Goal: Navigation & Orientation: Find specific page/section

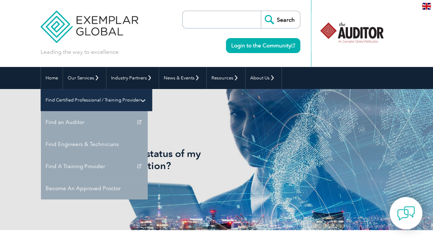
click at [152, 89] on link "Find Certified Professional / Training Provider" at bounding box center [96, 100] width 111 height 22
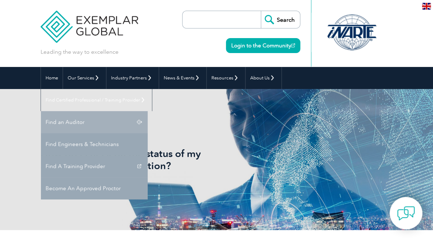
click at [148, 111] on link "Find an Auditor" at bounding box center [94, 122] width 107 height 22
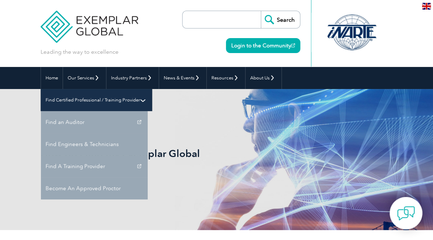
click at [152, 89] on link "Find Certified Professional / Training Provider" at bounding box center [96, 100] width 111 height 22
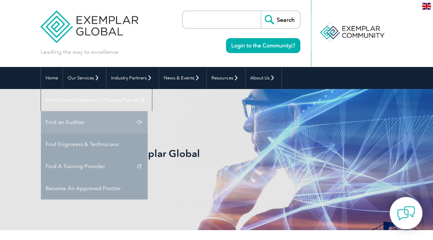
click at [148, 111] on link "Find an Auditor" at bounding box center [94, 122] width 107 height 22
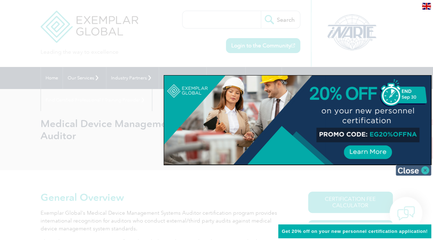
click at [424, 172] on img at bounding box center [413, 170] width 36 height 11
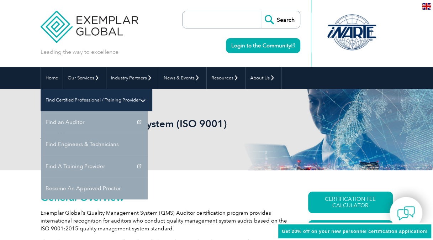
click at [152, 89] on link "Find Certified Professional / Training Provider" at bounding box center [96, 100] width 111 height 22
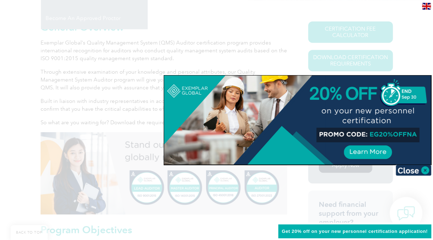
scroll to position [170, 0]
click at [414, 172] on img at bounding box center [413, 170] width 36 height 11
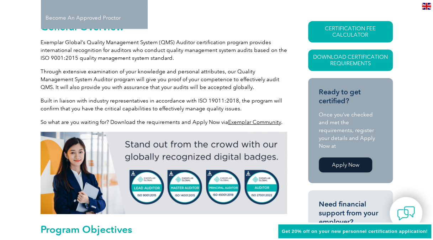
scroll to position [0, 0]
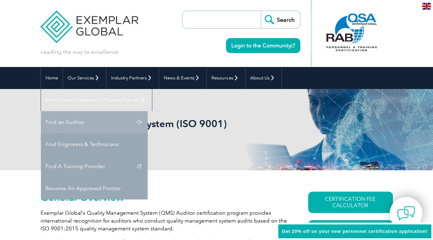
click at [148, 111] on link "Find an Auditor" at bounding box center [94, 122] width 107 height 22
